Goal: Information Seeking & Learning: Learn about a topic

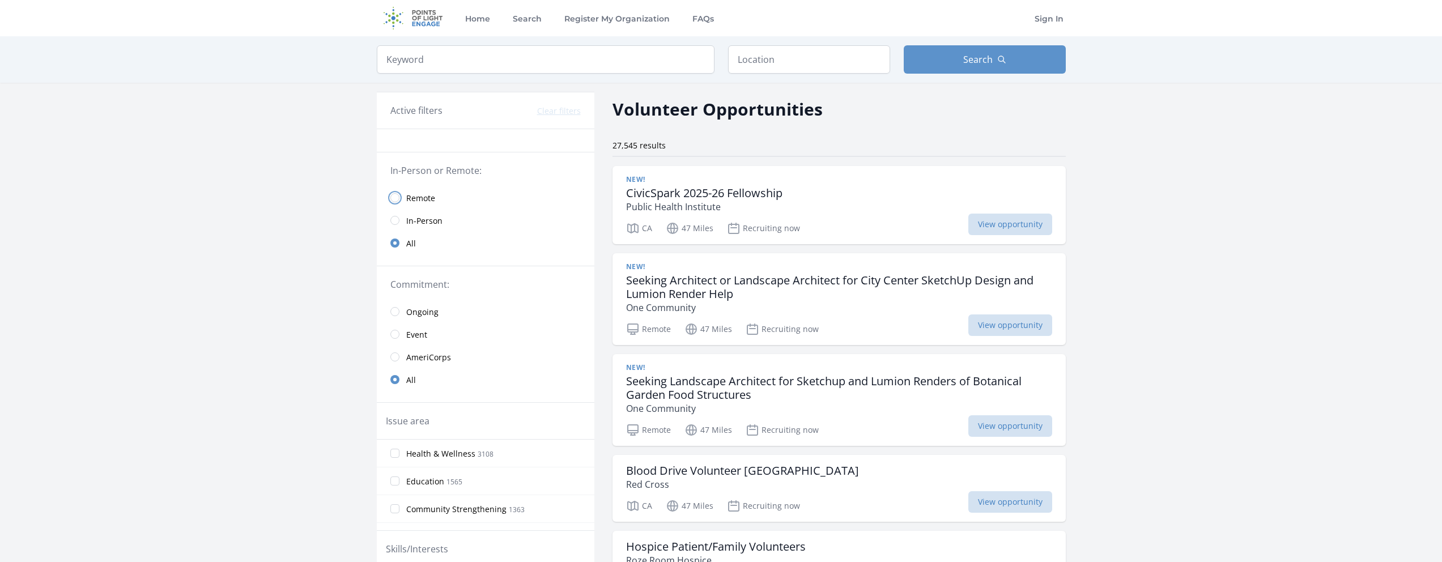
click at [394, 194] on input "radio" at bounding box center [394, 197] width 9 height 9
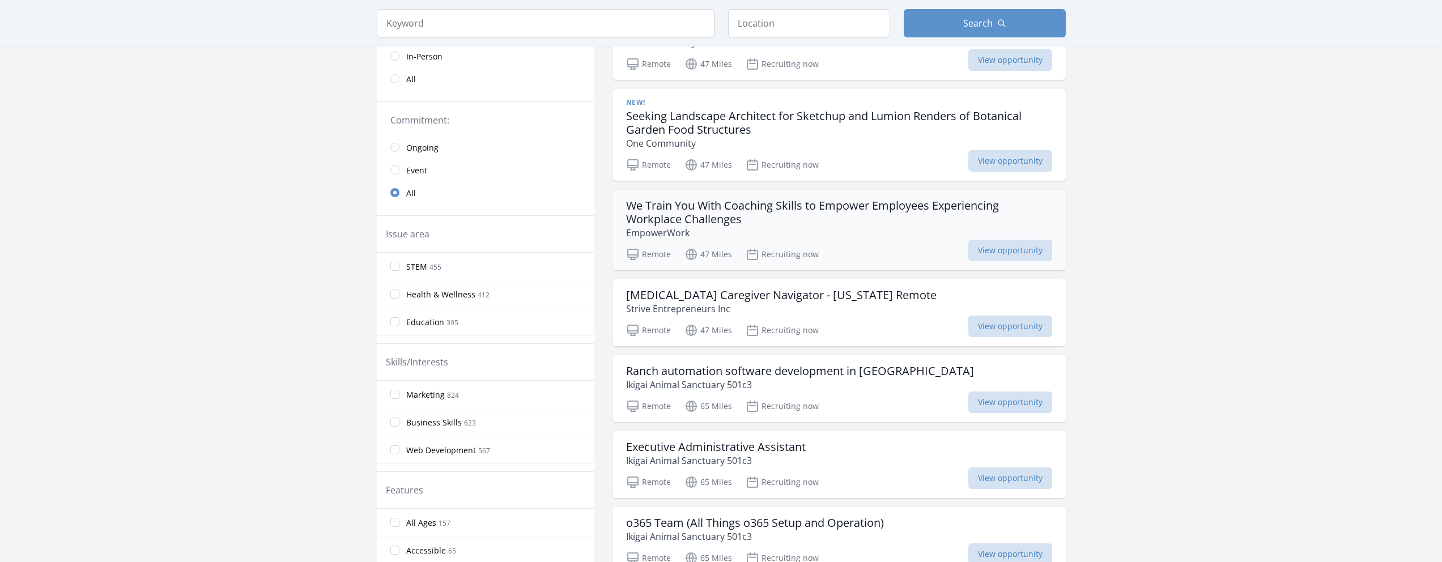
scroll to position [185, 0]
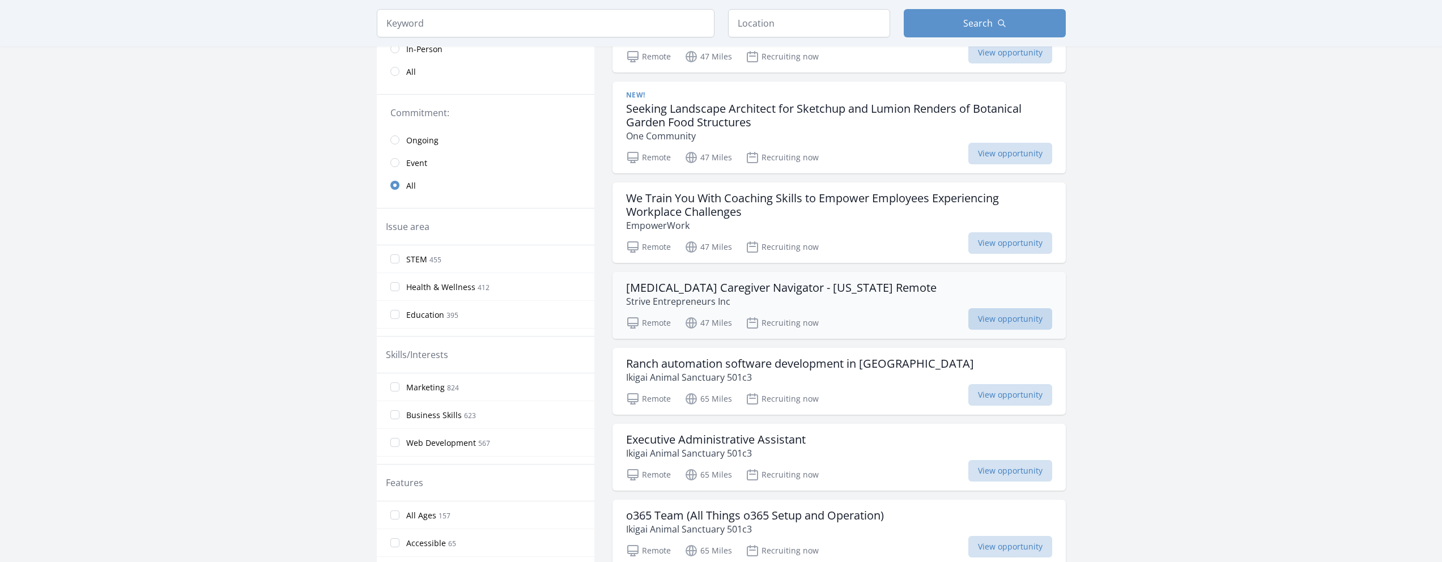
click at [1013, 318] on span "View opportunity" at bounding box center [1010, 319] width 84 height 22
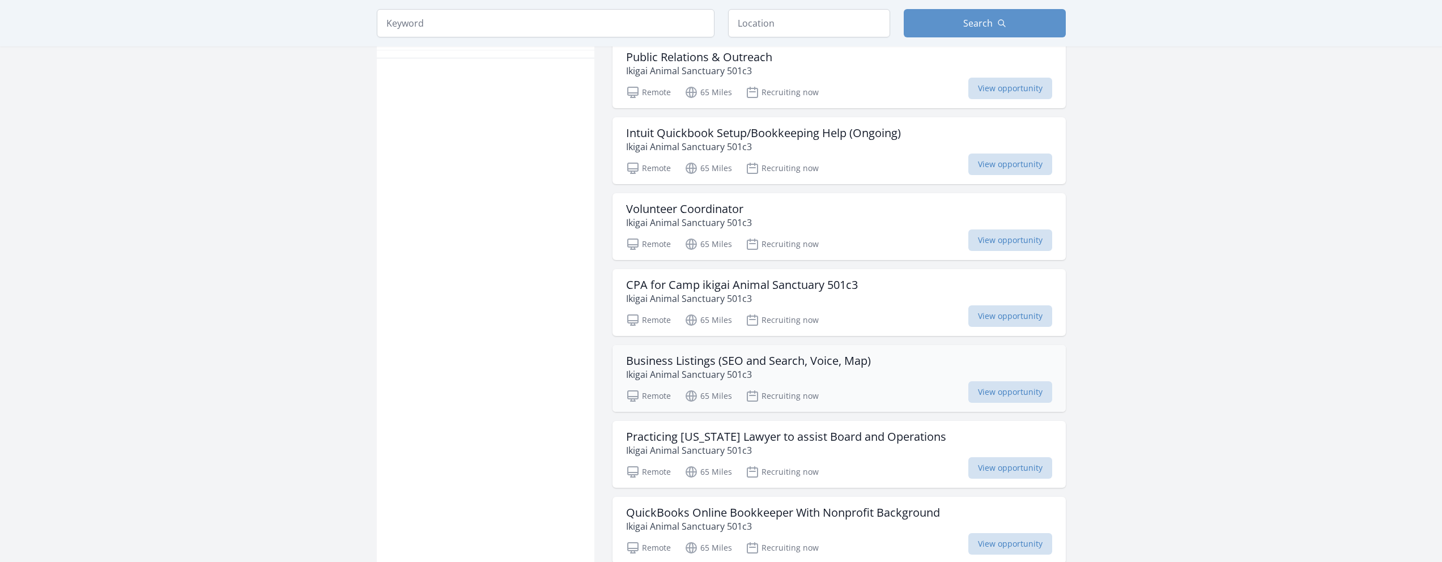
scroll to position [723, 0]
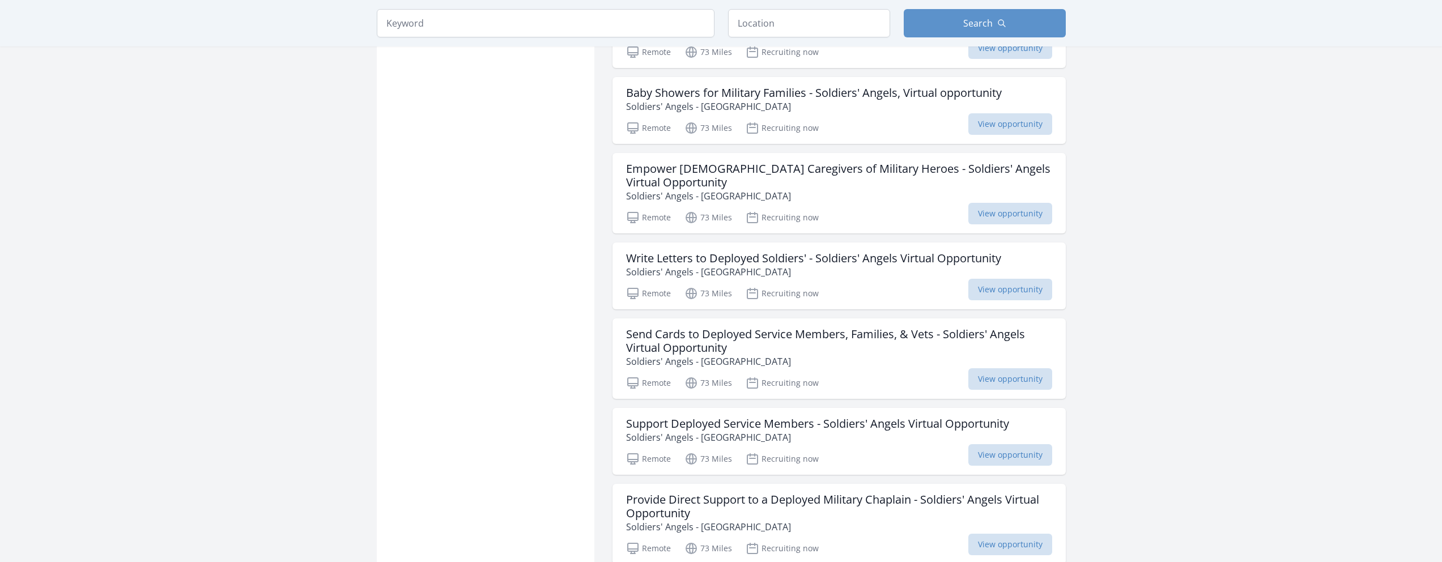
scroll to position [2829, 0]
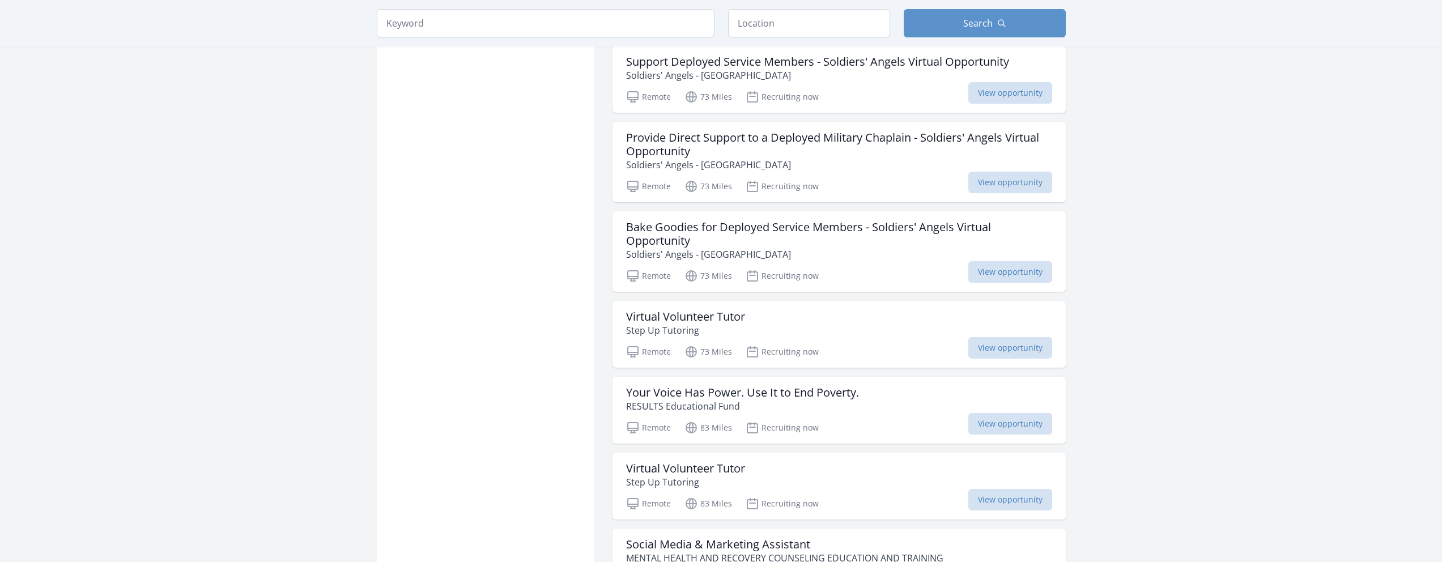
scroll to position [3140, 0]
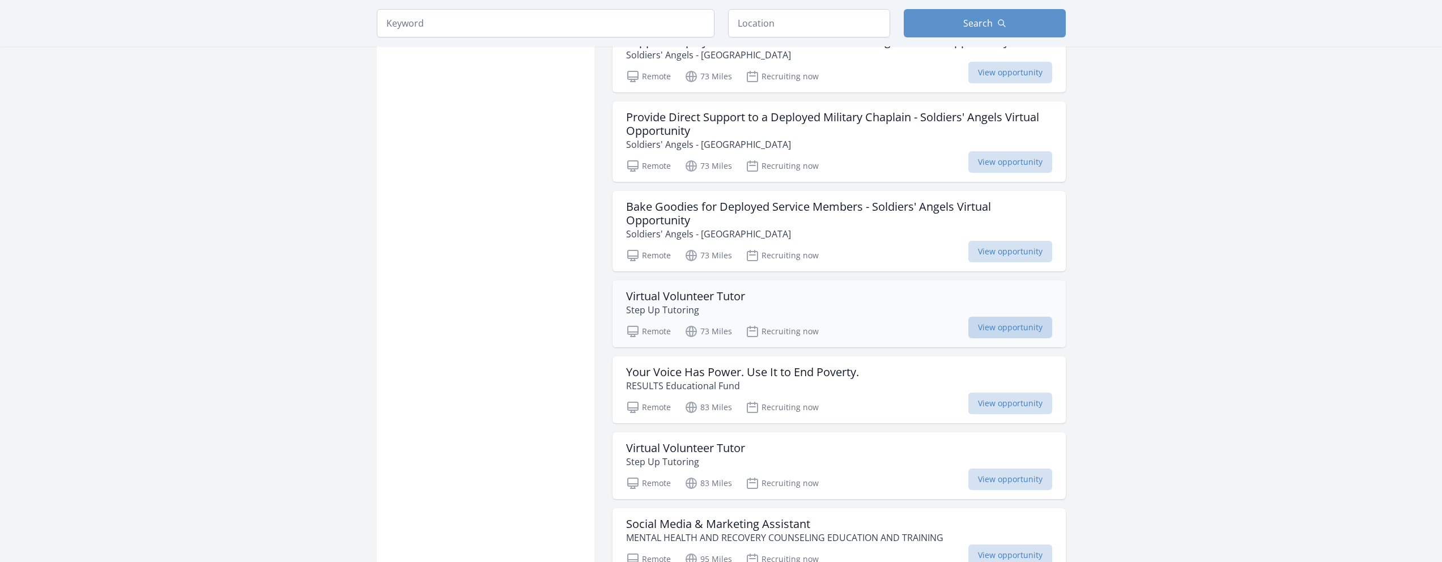
click at [1017, 327] on span "View opportunity" at bounding box center [1010, 328] width 84 height 22
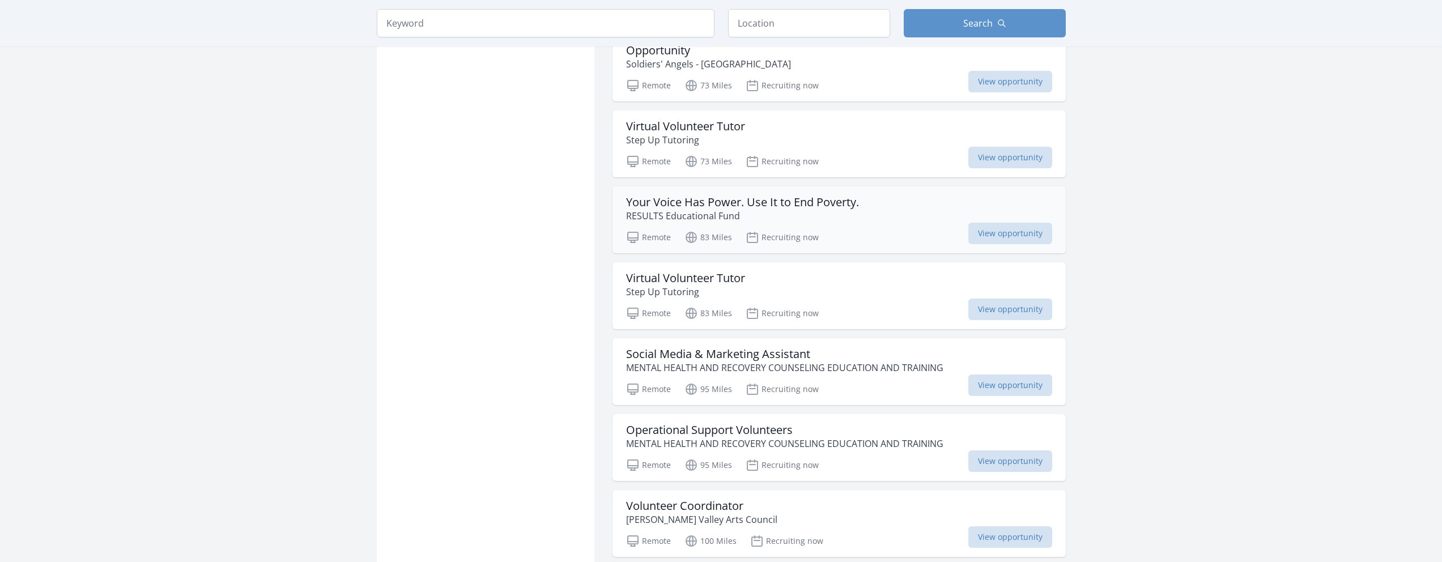
scroll to position [3314, 0]
